Goal: Find specific page/section: Find specific page/section

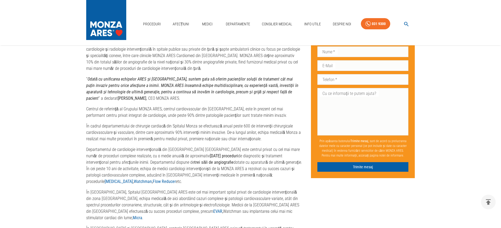
scroll to position [284, 0]
click at [211, 22] on link "Medici" at bounding box center [207, 24] width 17 height 11
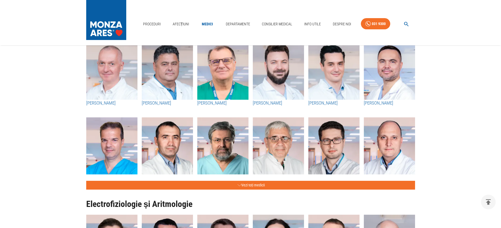
scroll to position [248, 0]
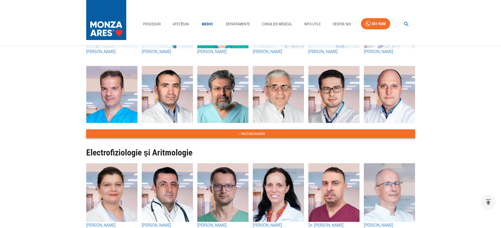
click at [256, 132] on button "Vezi toți medicii" at bounding box center [250, 134] width 329 height 9
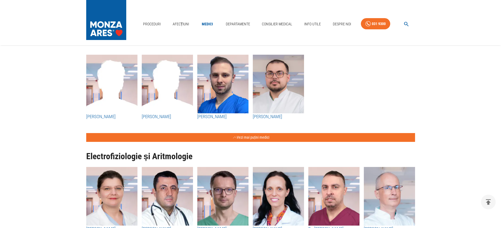
scroll to position [696, 0]
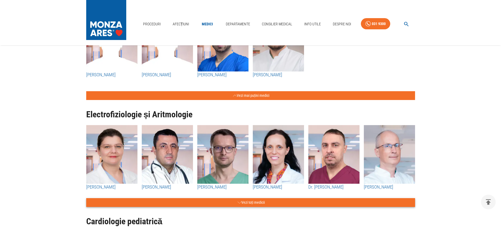
click at [256, 198] on button "Vezi toți medicii" at bounding box center [250, 202] width 329 height 9
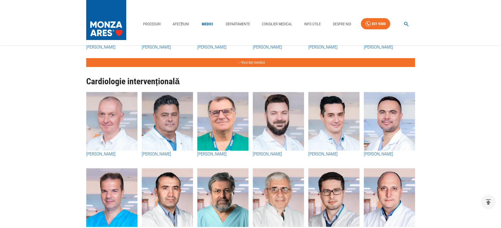
scroll to position [150, 0]
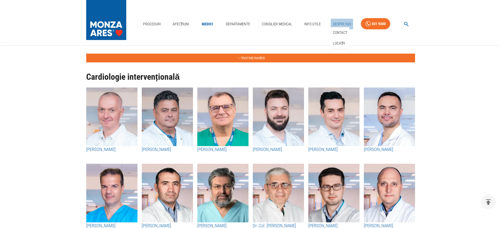
click at [344, 23] on link "Despre Noi" at bounding box center [342, 24] width 22 height 11
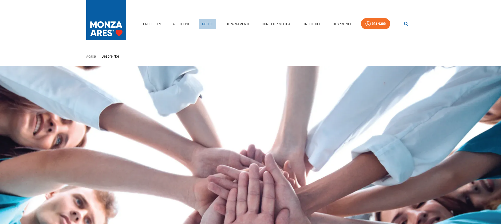
click at [205, 24] on link "Medici" at bounding box center [207, 24] width 17 height 11
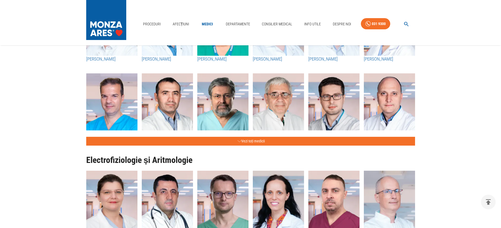
scroll to position [294, 0]
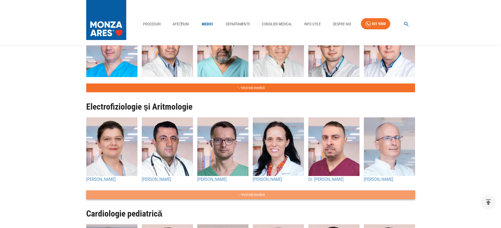
click at [252, 195] on button "Vezi toți medicii" at bounding box center [250, 195] width 329 height 9
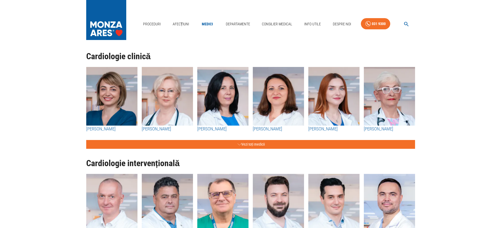
scroll to position [0, 0]
